Goal: Information Seeking & Learning: Check status

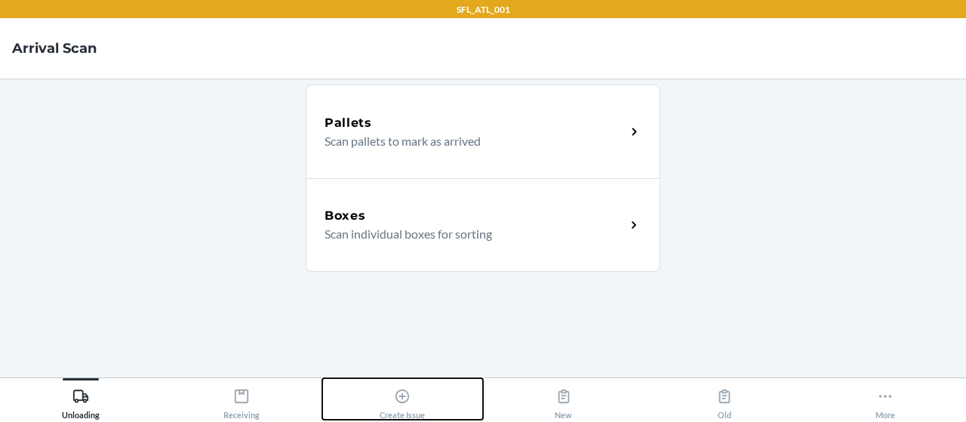
click at [425, 401] on div "Create Issue" at bounding box center [402, 401] width 45 height 38
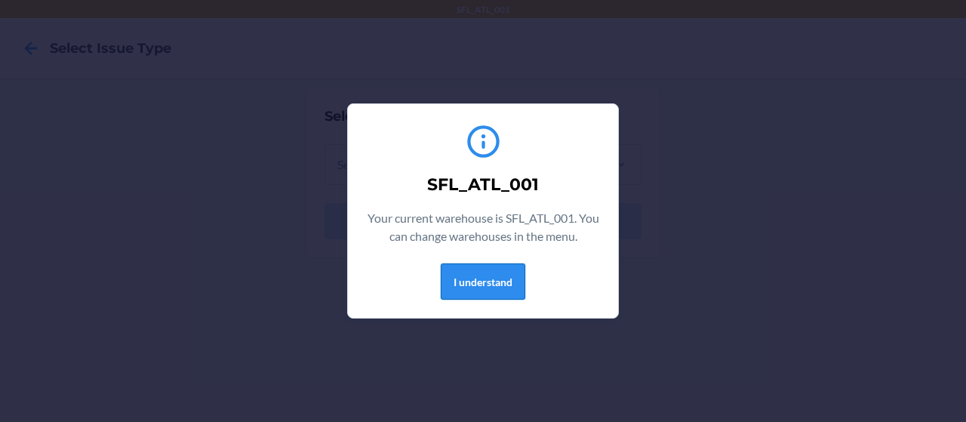
click at [489, 281] on button "I understand" at bounding box center [483, 281] width 85 height 36
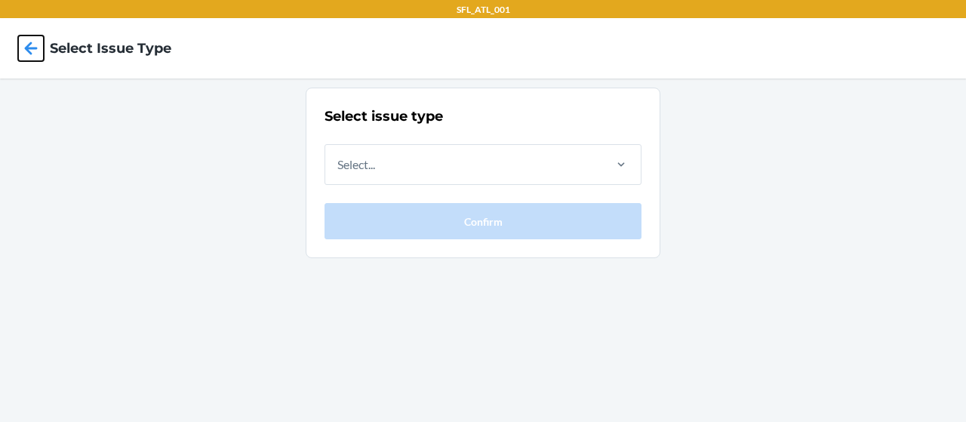
click at [35, 48] on icon at bounding box center [31, 48] width 13 height 13
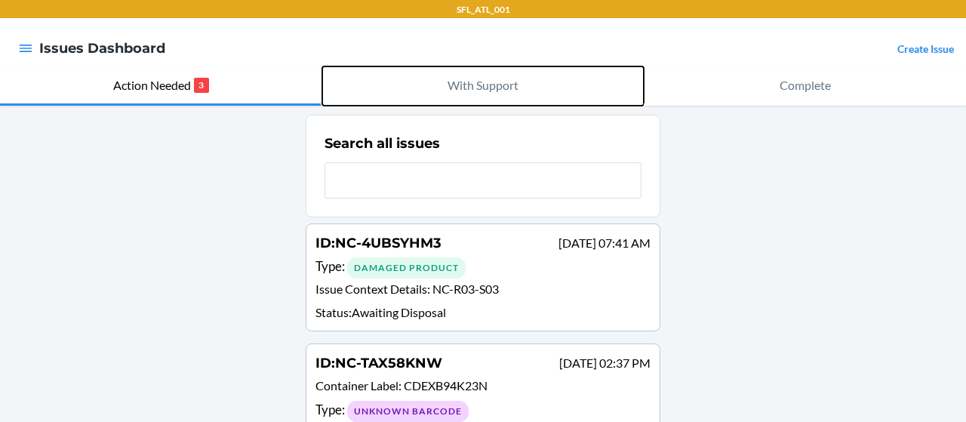
click at [484, 88] on p "With Support" at bounding box center [483, 85] width 71 height 18
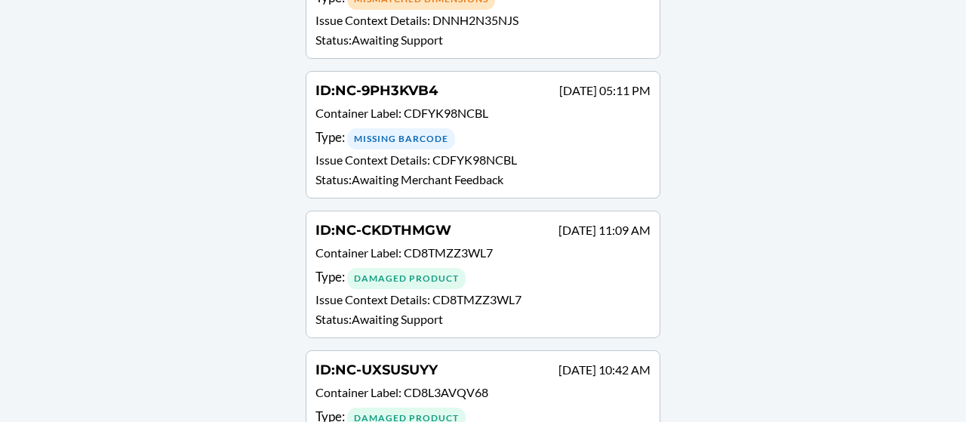
scroll to position [10213, 0]
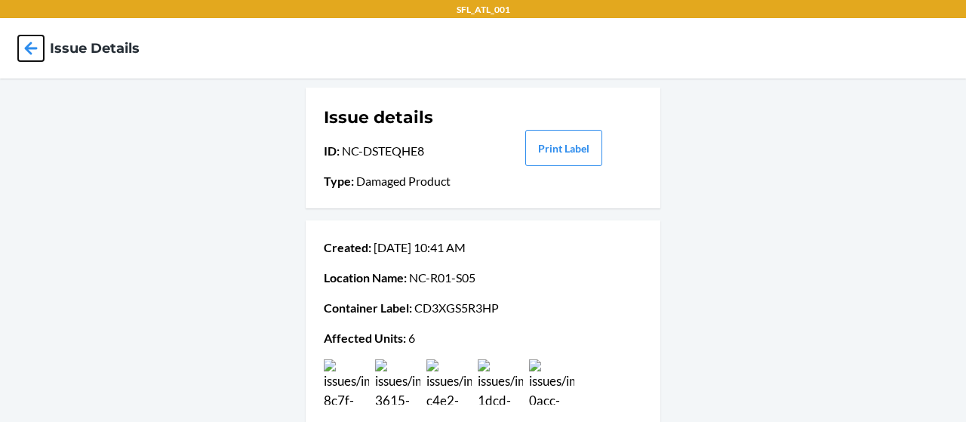
click at [32, 46] on icon at bounding box center [31, 48] width 26 height 26
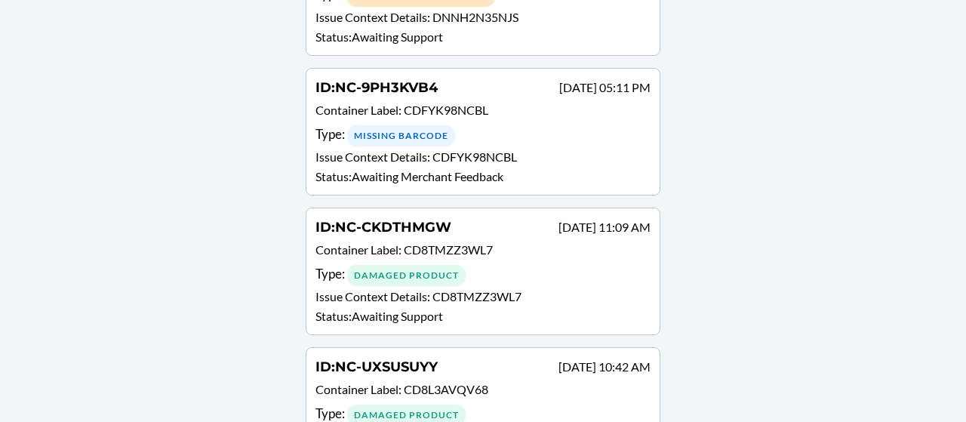
scroll to position [10213, 0]
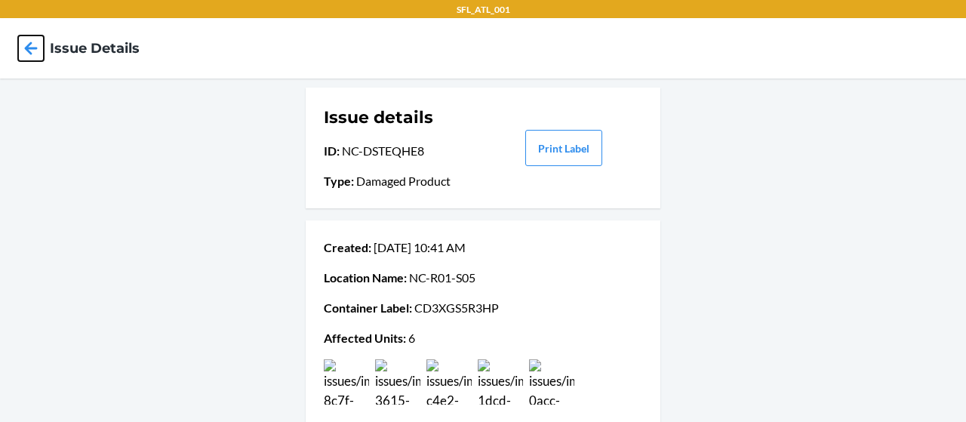
click at [35, 51] on icon at bounding box center [31, 48] width 26 height 26
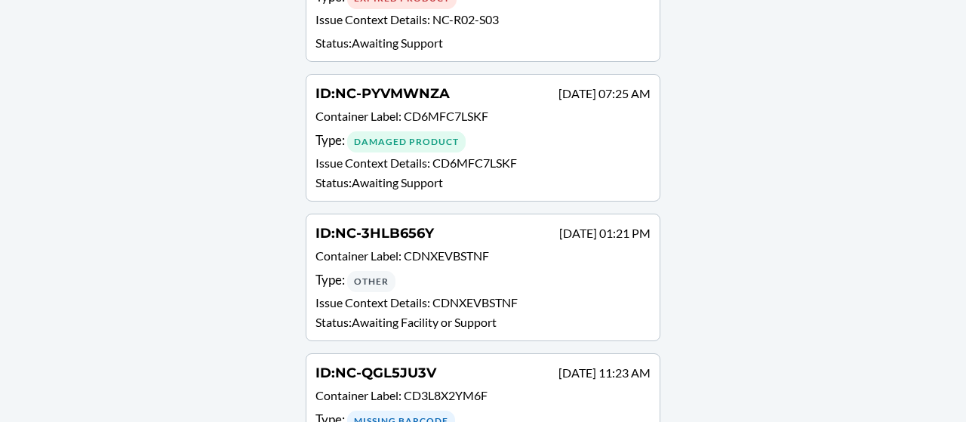
scroll to position [8477, 0]
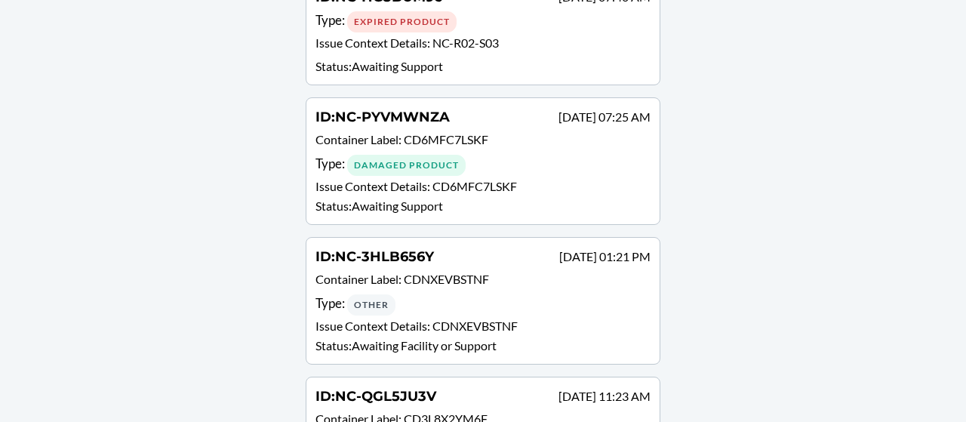
click at [546, 337] on p "Status : Awaiting Facility or Support" at bounding box center [482, 346] width 335 height 18
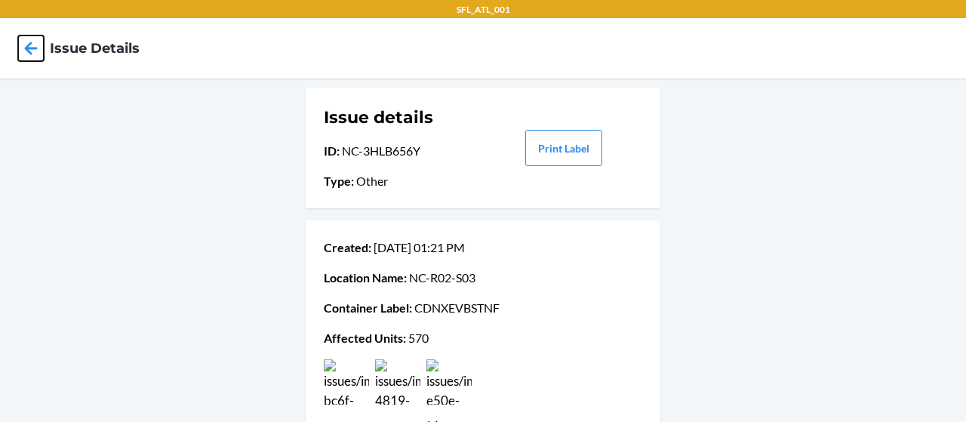
click at [40, 46] on icon at bounding box center [31, 48] width 26 height 26
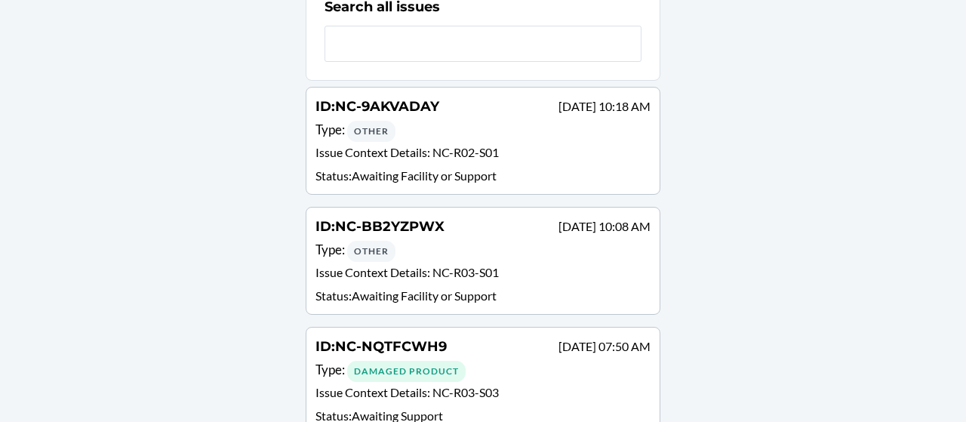
scroll to position [151, 0]
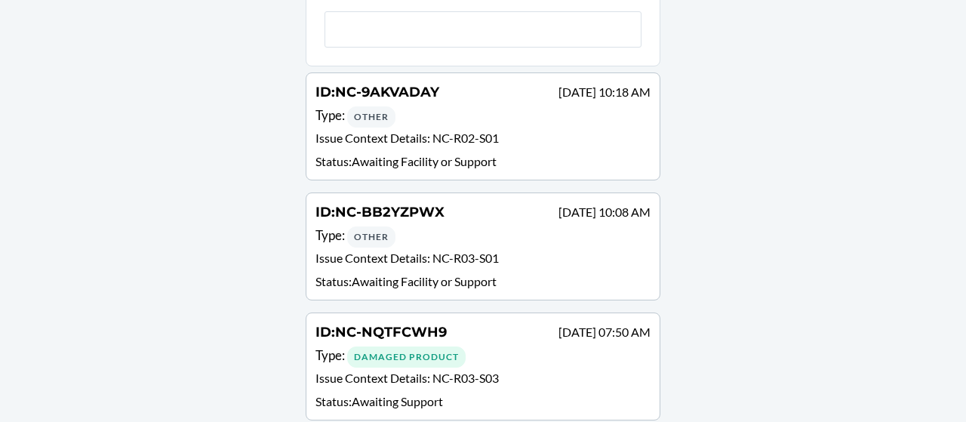
click at [481, 274] on p "Status : Awaiting Facility or Support" at bounding box center [482, 281] width 335 height 18
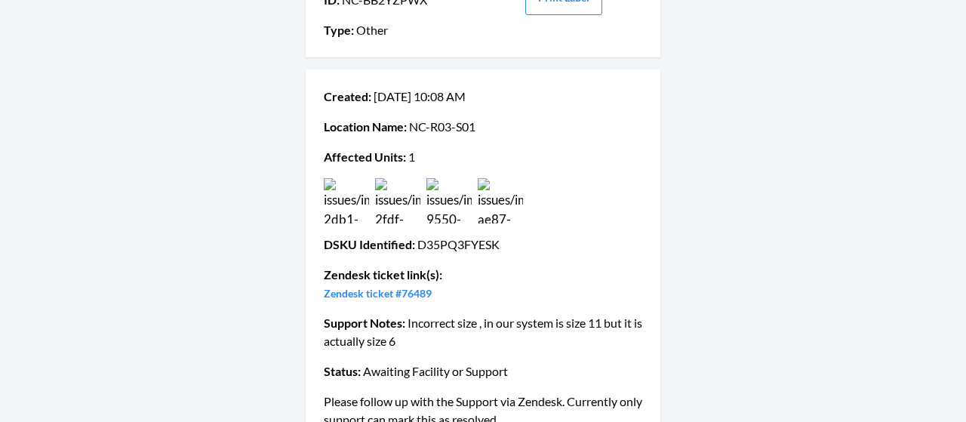
scroll to position [184, 0]
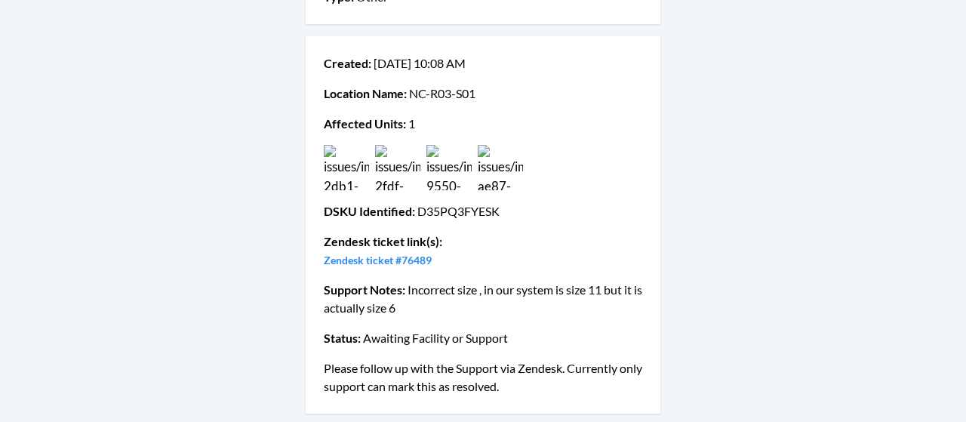
click at [338, 168] on img at bounding box center [346, 167] width 45 height 45
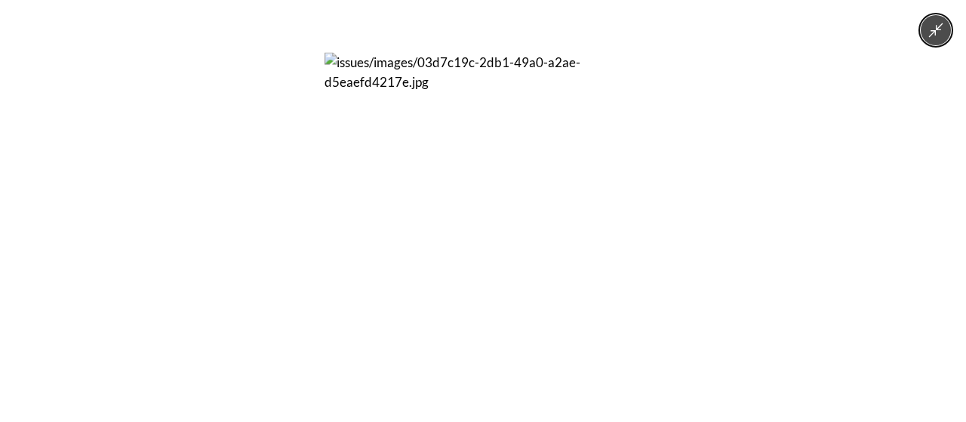
click at [182, 268] on div at bounding box center [483, 211] width 966 height 422
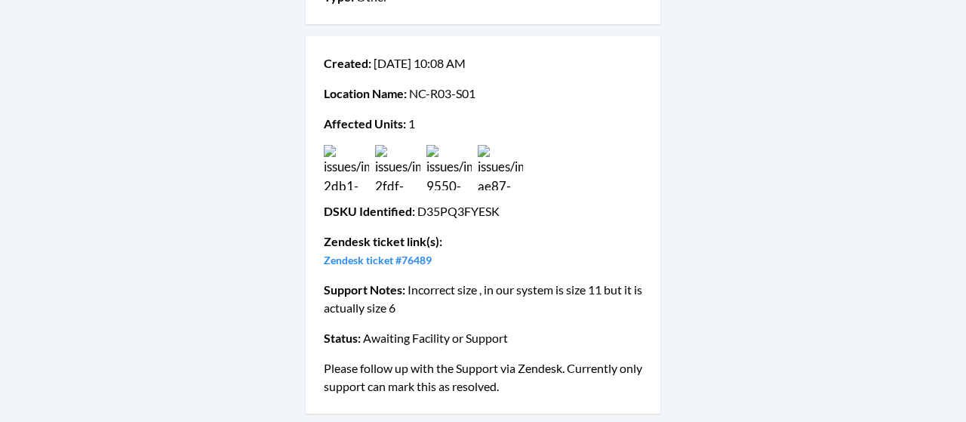
click at [386, 157] on img at bounding box center [397, 167] width 45 height 45
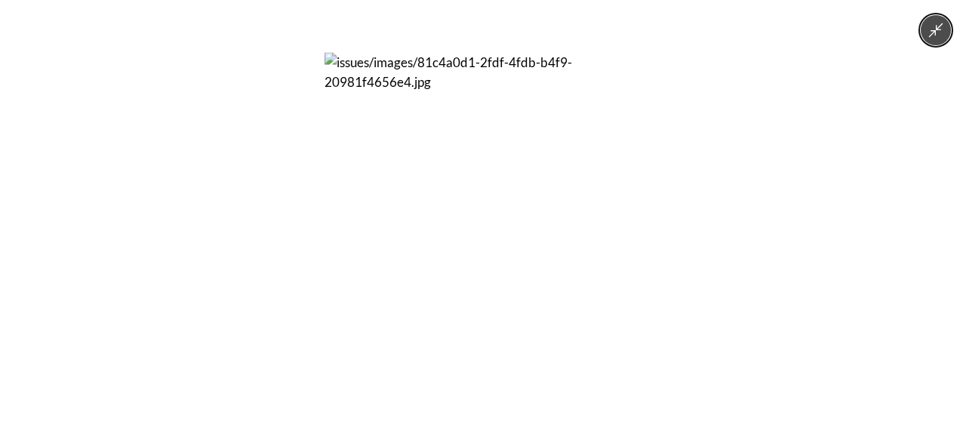
click at [149, 206] on div at bounding box center [483, 211] width 966 height 422
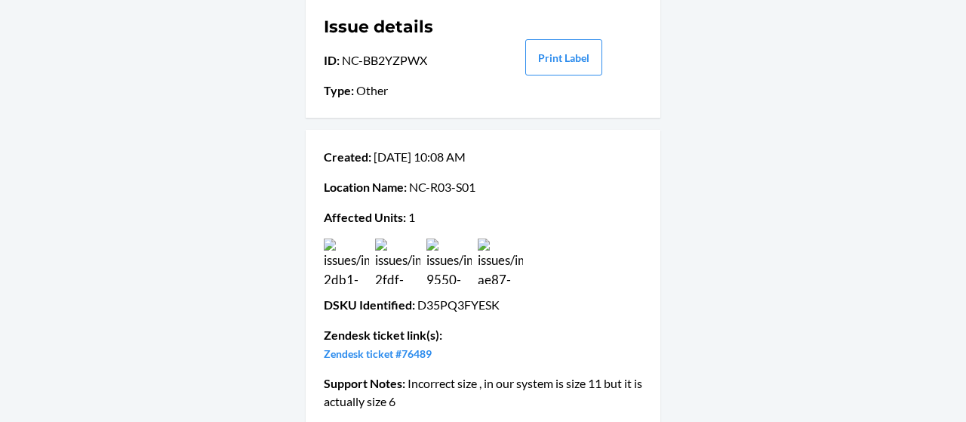
scroll to position [0, 0]
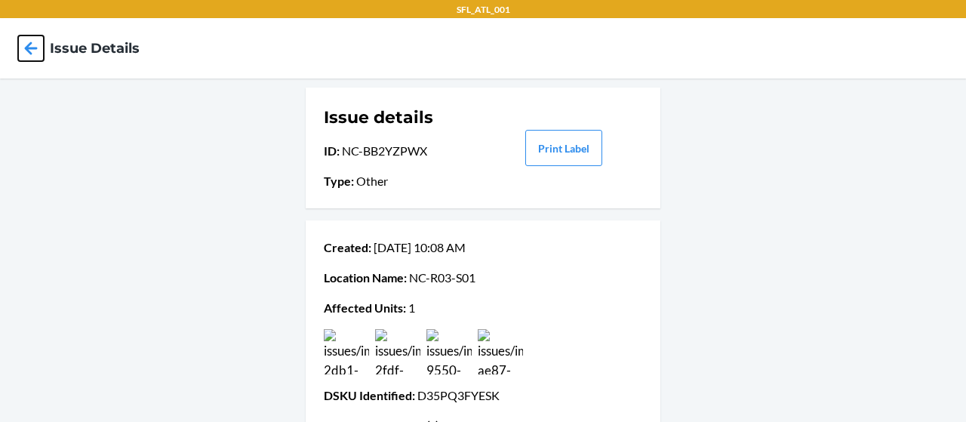
click at [30, 47] on icon at bounding box center [31, 48] width 26 height 26
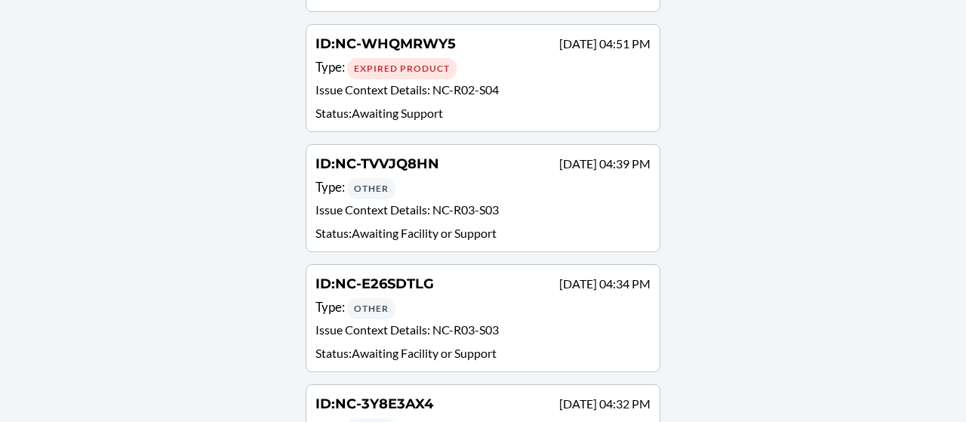
scroll to position [755, 0]
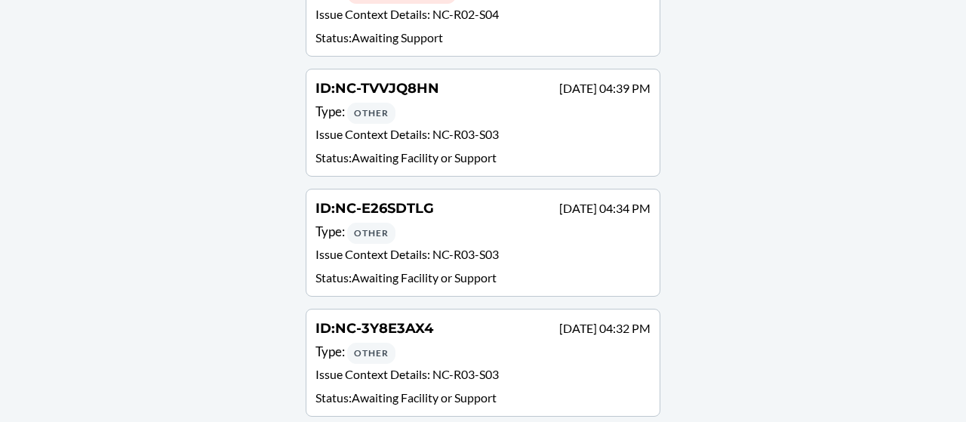
click at [450, 127] on span "NC-R03-S03" at bounding box center [465, 134] width 66 height 14
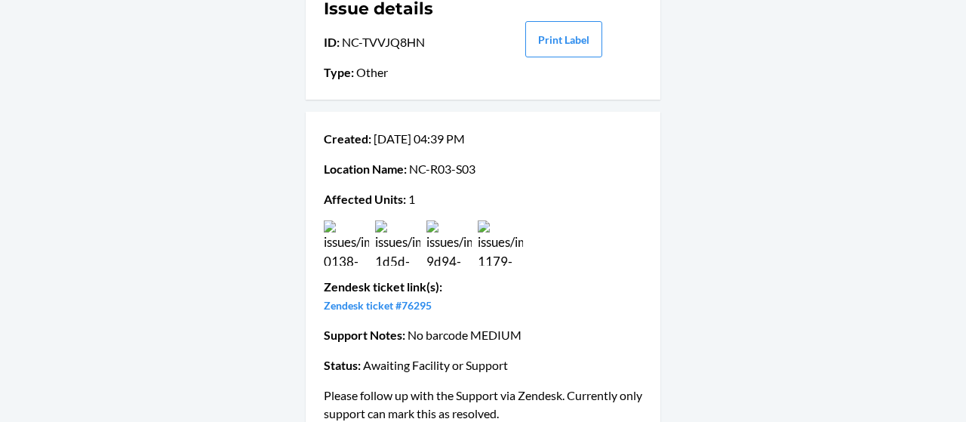
scroll to position [136, 0]
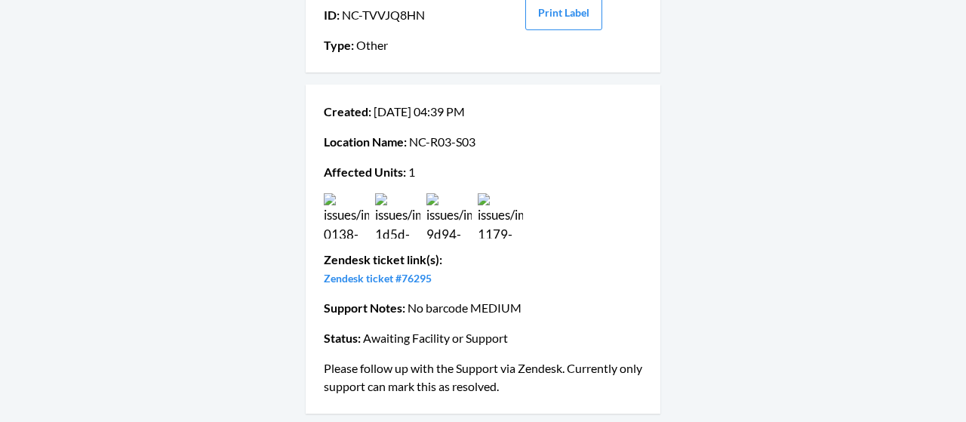
click at [337, 218] on img at bounding box center [346, 215] width 45 height 45
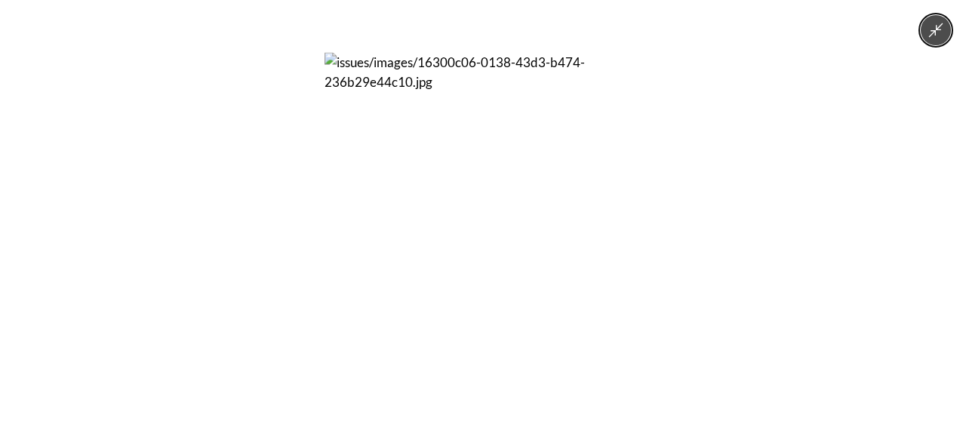
click at [223, 195] on div at bounding box center [483, 211] width 966 height 422
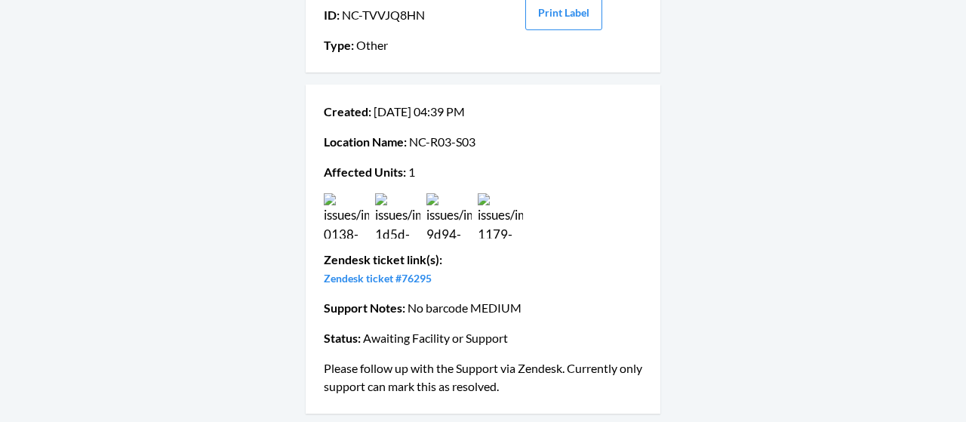
click at [395, 220] on img at bounding box center [397, 215] width 45 height 45
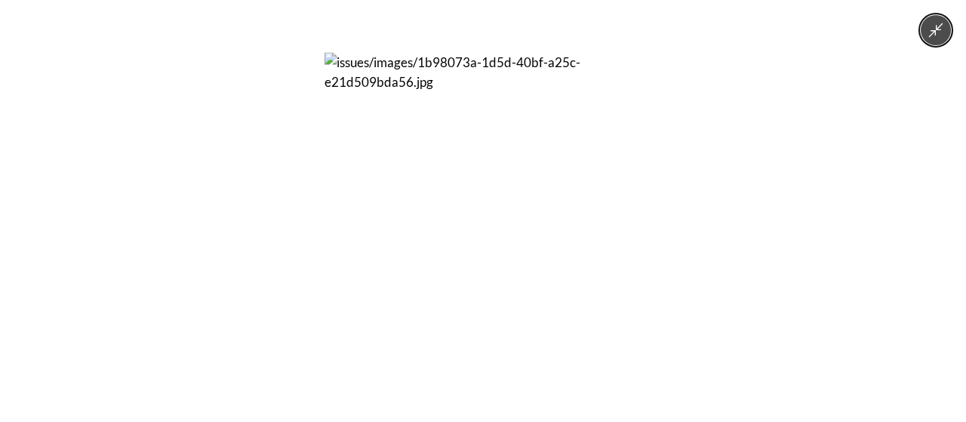
click at [219, 214] on div at bounding box center [483, 211] width 966 height 422
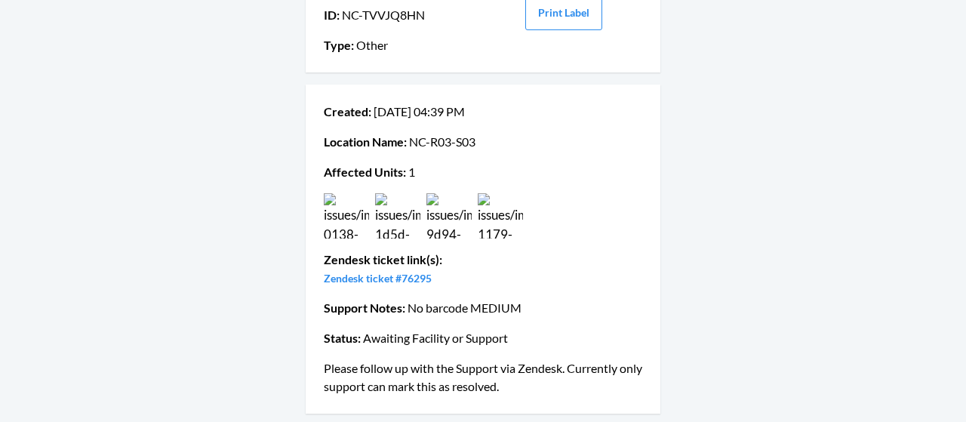
scroll to position [0, 0]
